Goal: Browse casually

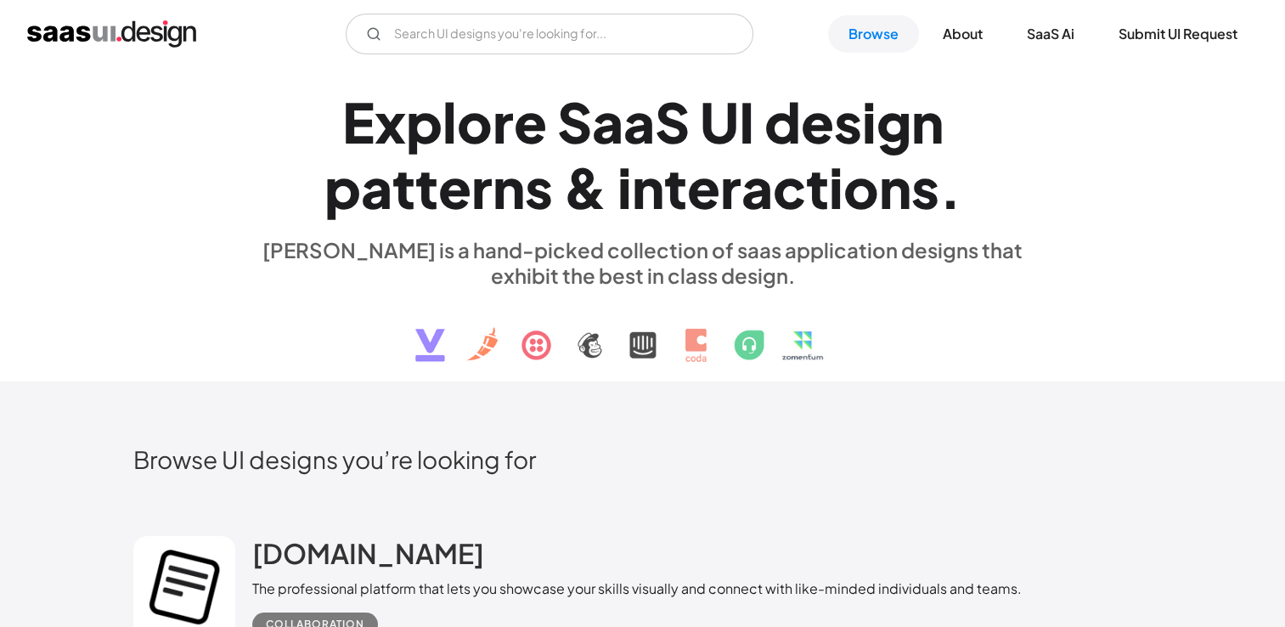
click at [1011, 244] on div "[PERSON_NAME] is a hand-picked collection of saas application designs that exhi…" at bounding box center [642, 262] width 781 height 51
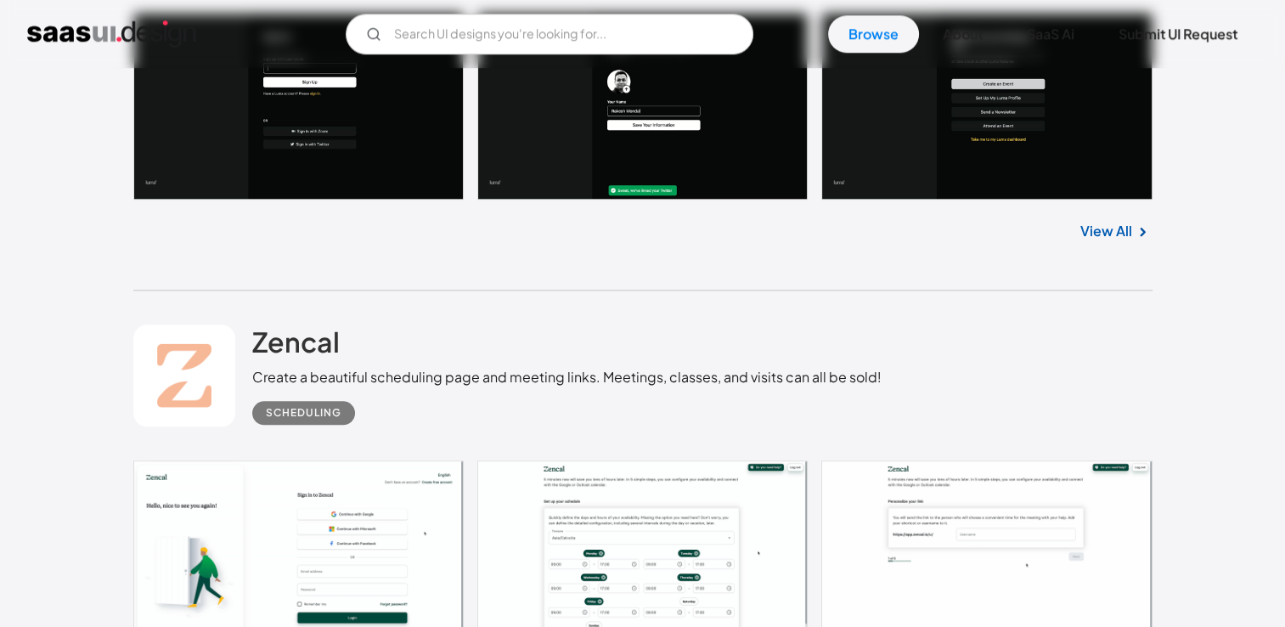
scroll to position [1614, 0]
click at [1032, 256] on div "Luma Activate Your Community [PERSON_NAME] meaningful relationships with events…" at bounding box center [642, 66] width 1019 height 448
click at [978, 386] on div "Zencal Create a beautiful scheduling page and meeting links. Meetings, classes,…" at bounding box center [642, 375] width 1019 height 170
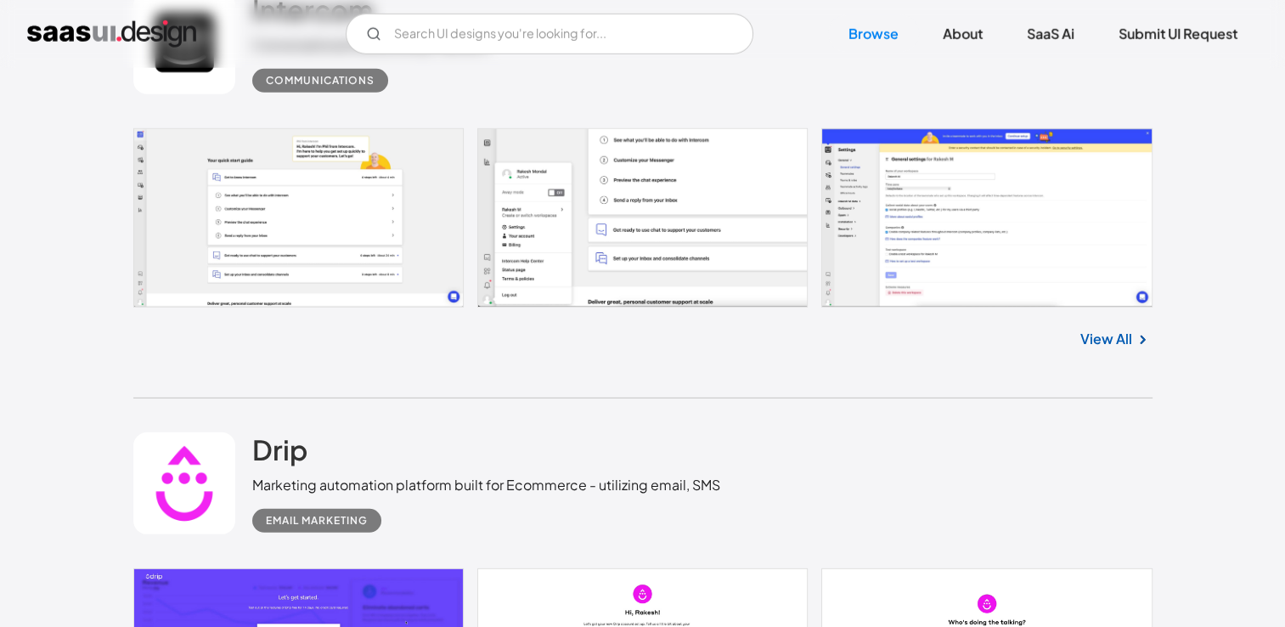
scroll to position [5011, 0]
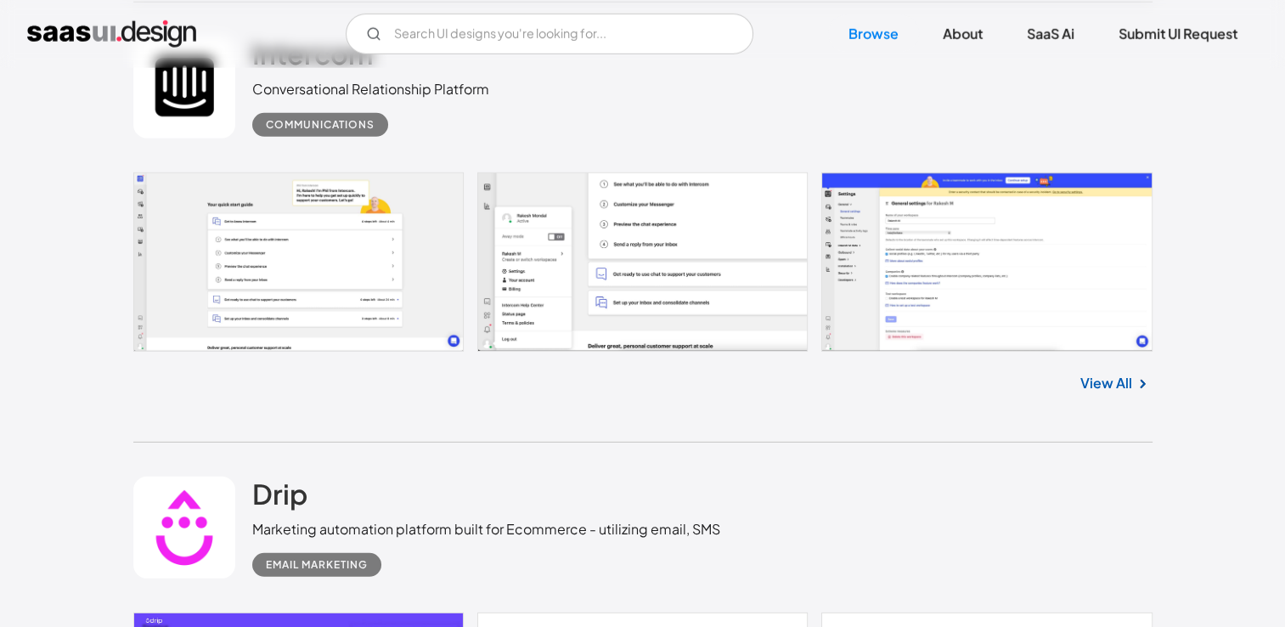
click at [966, 284] on link at bounding box center [642, 261] width 1019 height 179
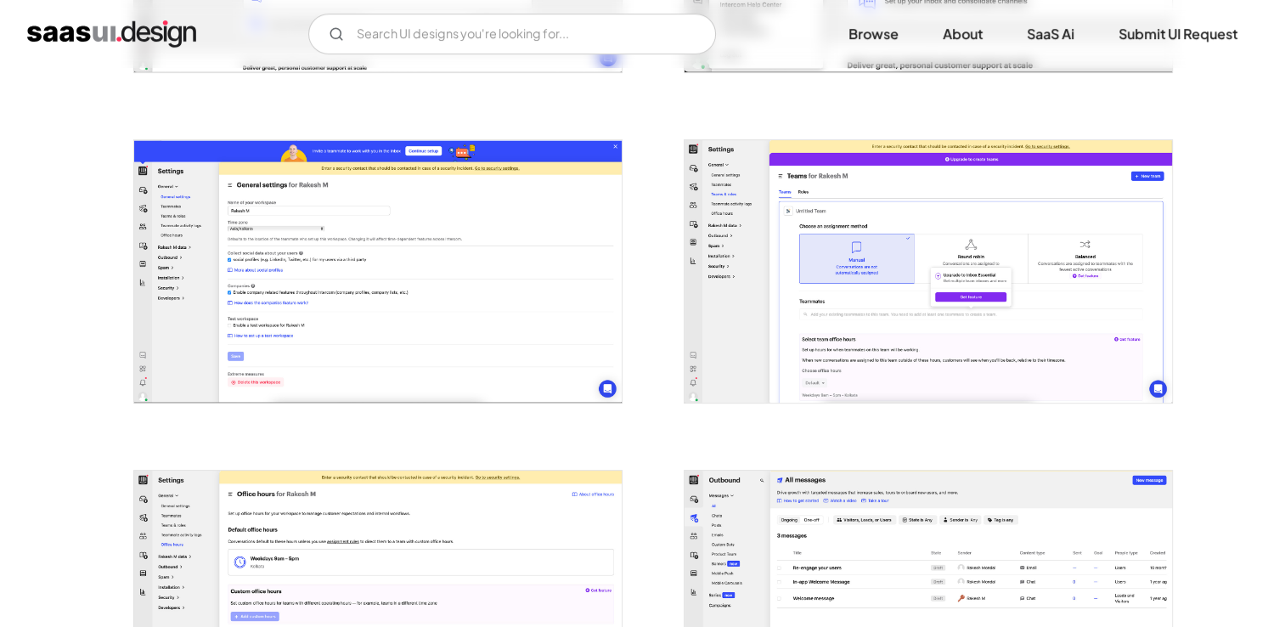
scroll to position [594, 0]
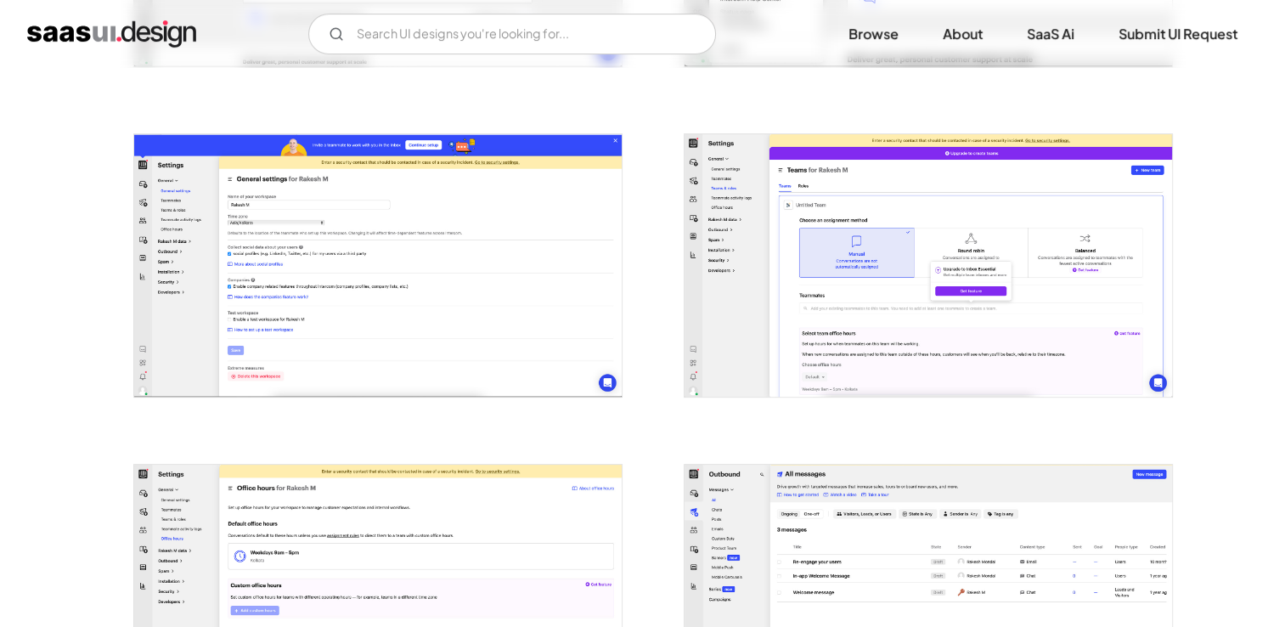
click at [262, 267] on img "open lightbox" at bounding box center [377, 265] width 487 height 262
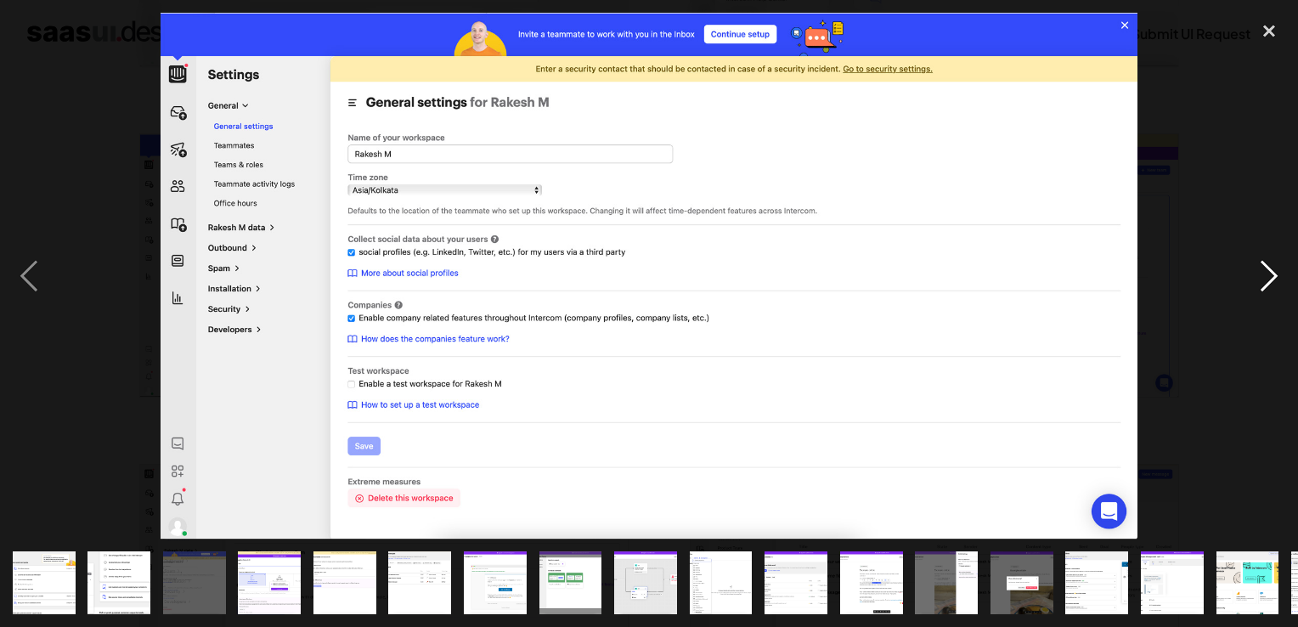
click at [1275, 279] on div "next image" at bounding box center [1269, 276] width 58 height 527
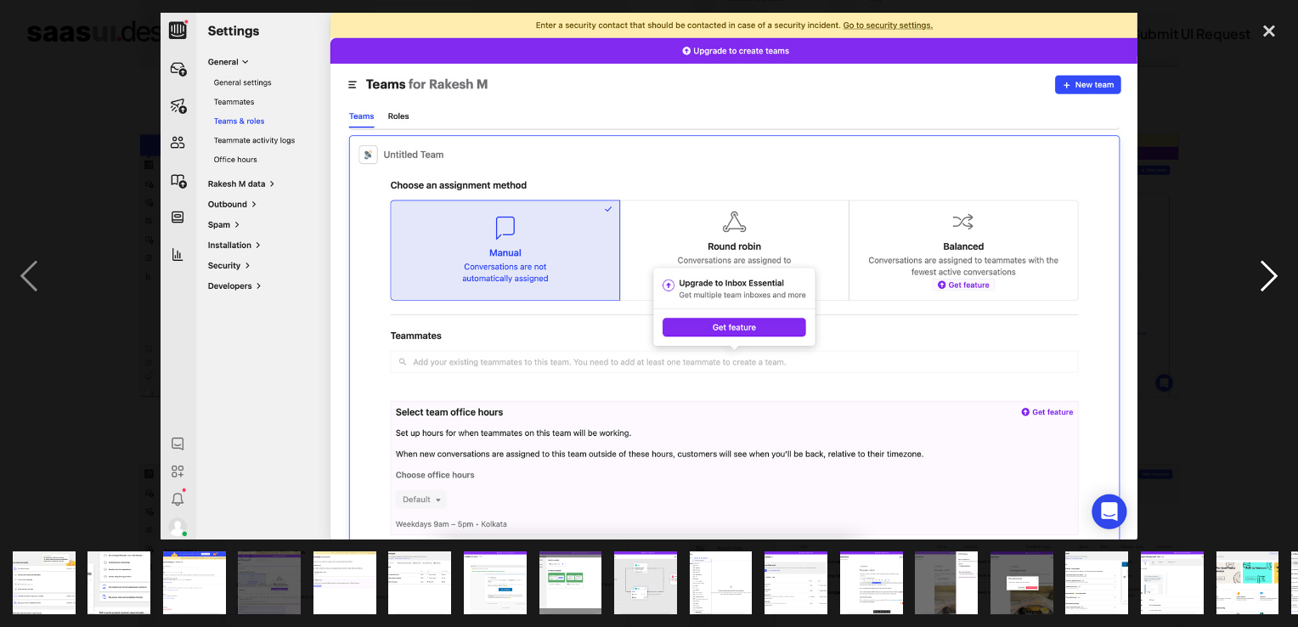
click at [1260, 285] on div "next image" at bounding box center [1269, 276] width 58 height 527
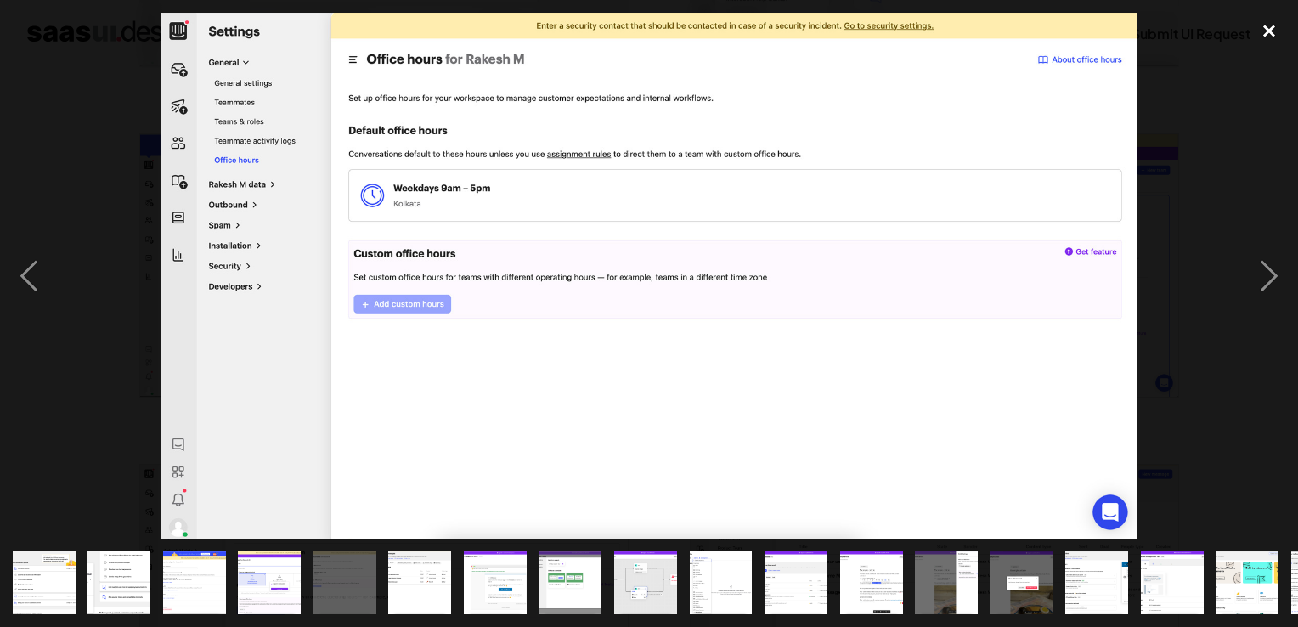
click at [1267, 23] on div "close lightbox" at bounding box center [1269, 31] width 58 height 37
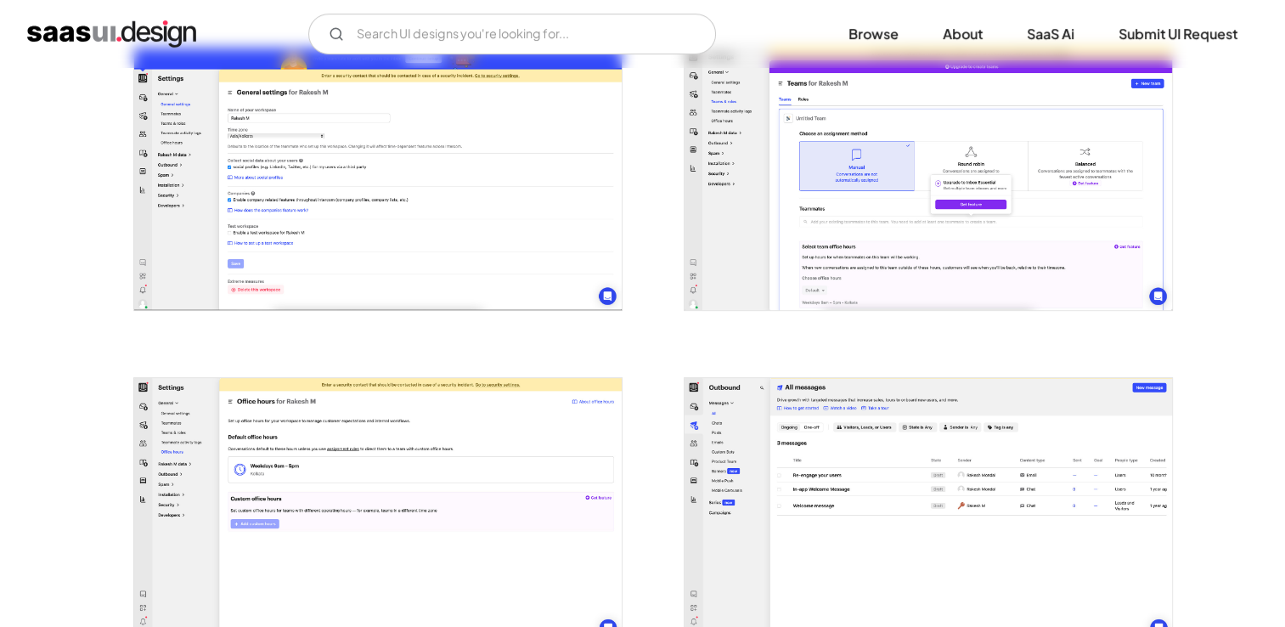
scroll to position [679, 0]
